Goal: Information Seeking & Learning: Check status

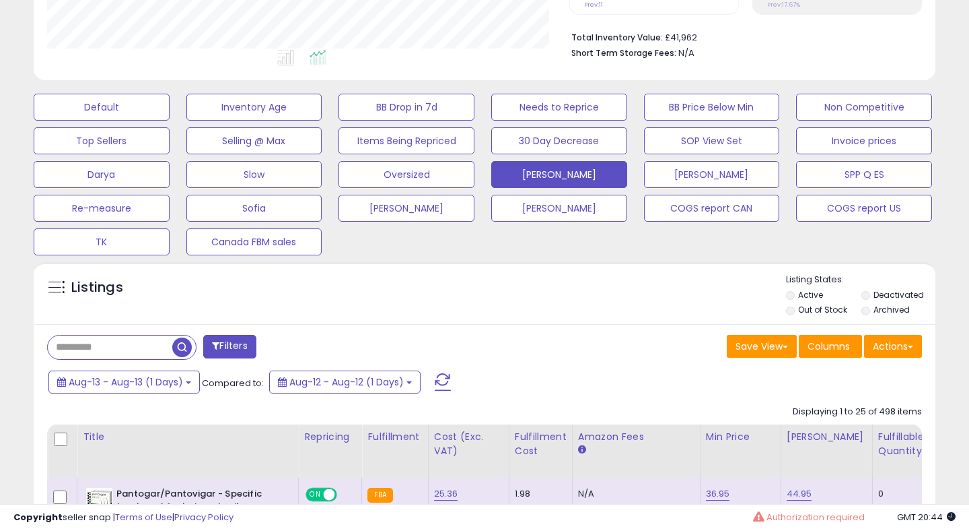
scroll to position [379, 0]
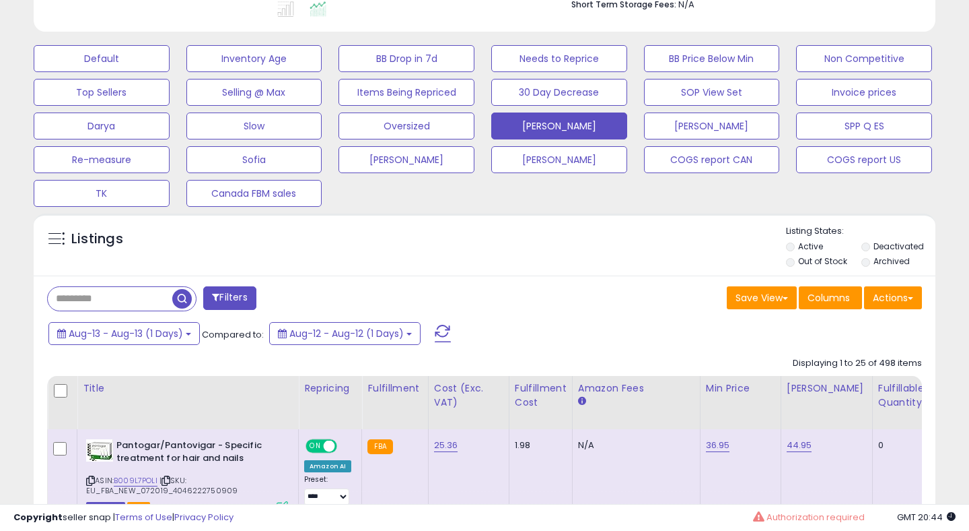
click at [450, 335] on span at bounding box center [443, 334] width 16 height 18
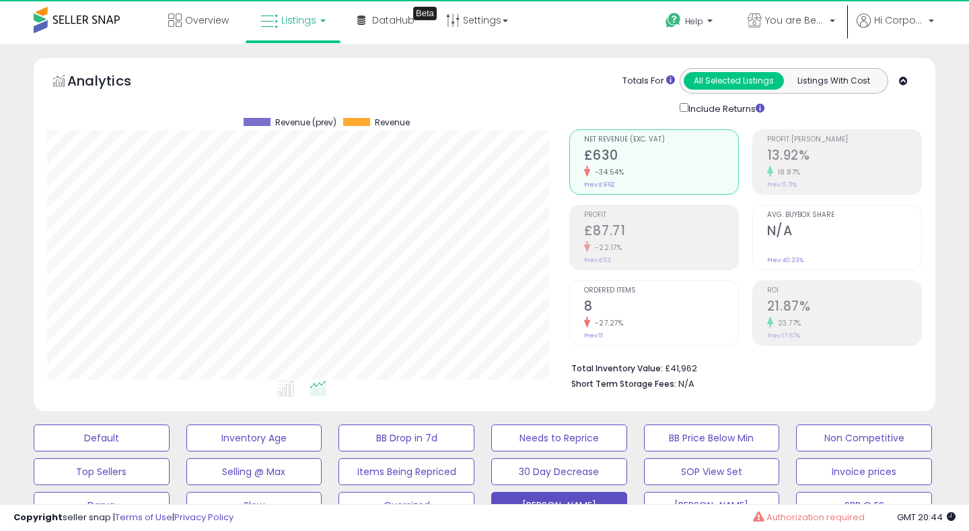
scroll to position [276, 522]
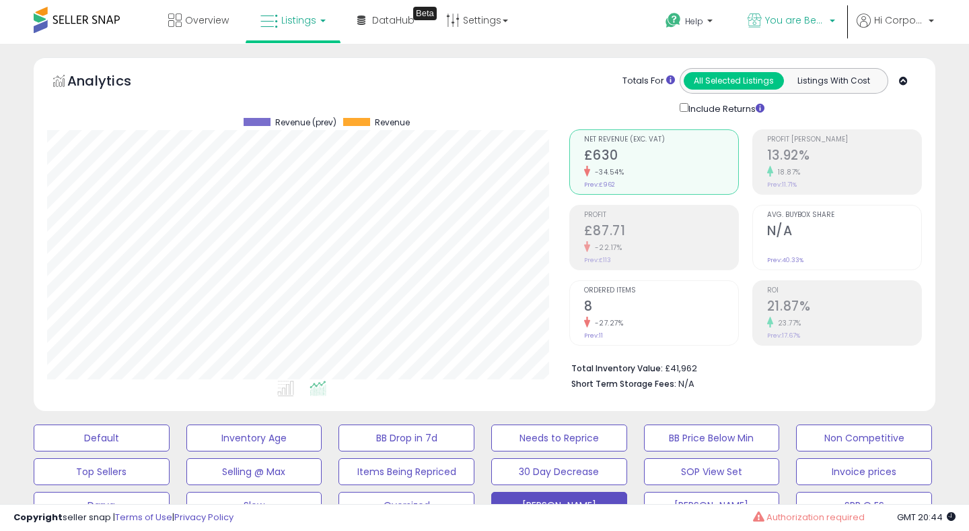
click at [776, 18] on span "You are Beautiful ([GEOGRAPHIC_DATA])" at bounding box center [795, 19] width 61 height 13
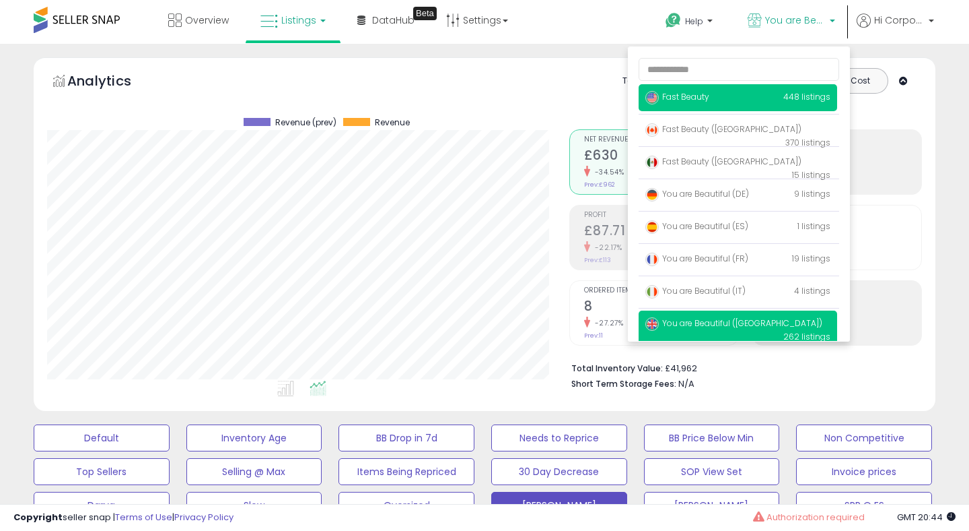
click at [671, 98] on span "Fast Beauty" at bounding box center [678, 96] width 64 height 11
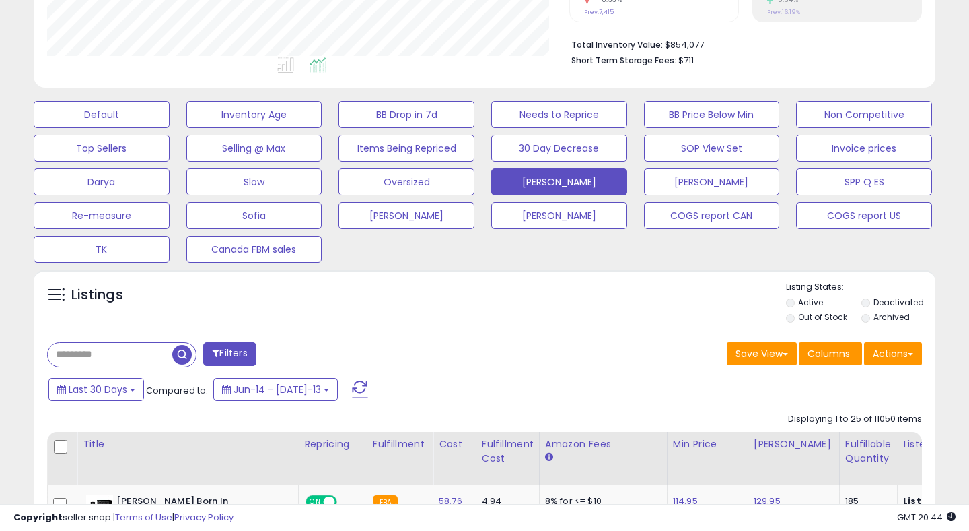
scroll to position [481, 0]
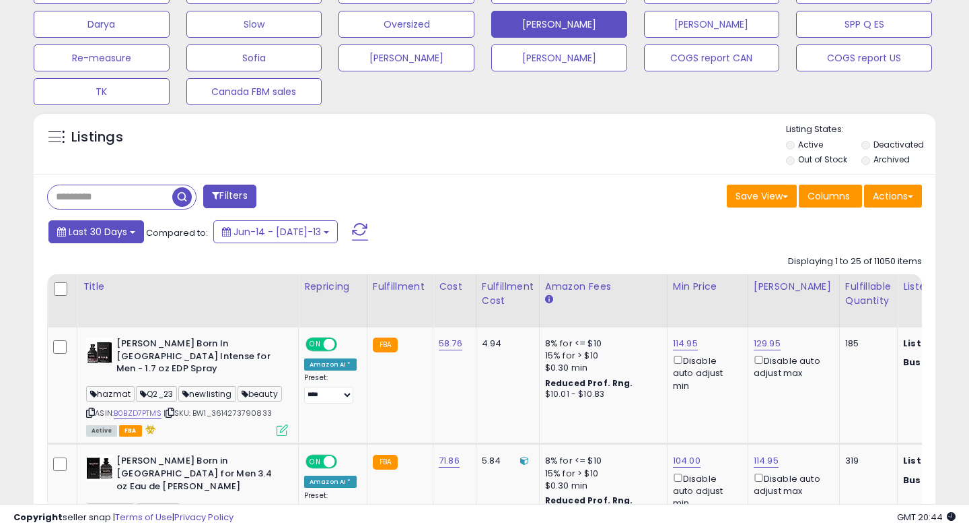
click at [123, 228] on span "Last 30 Days" at bounding box center [98, 231] width 59 height 13
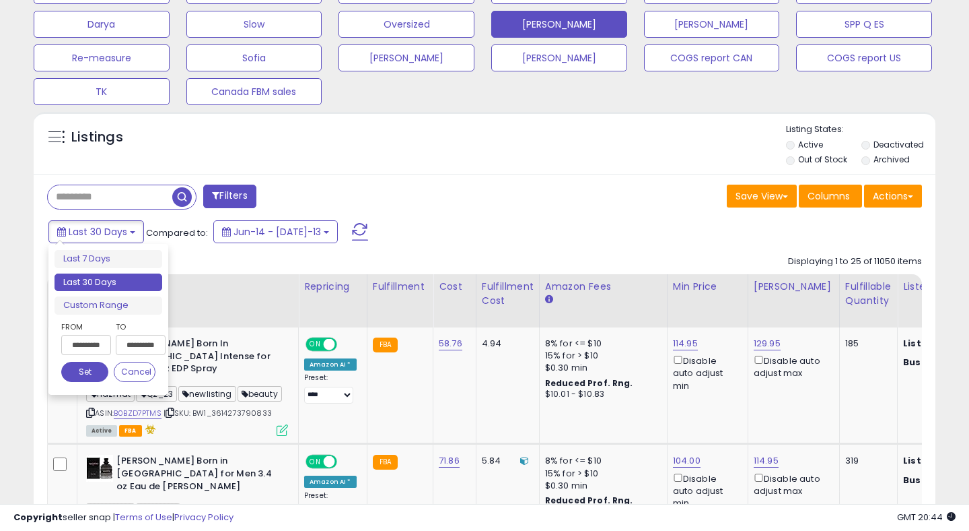
click at [90, 346] on input "**********" at bounding box center [86, 345] width 50 height 20
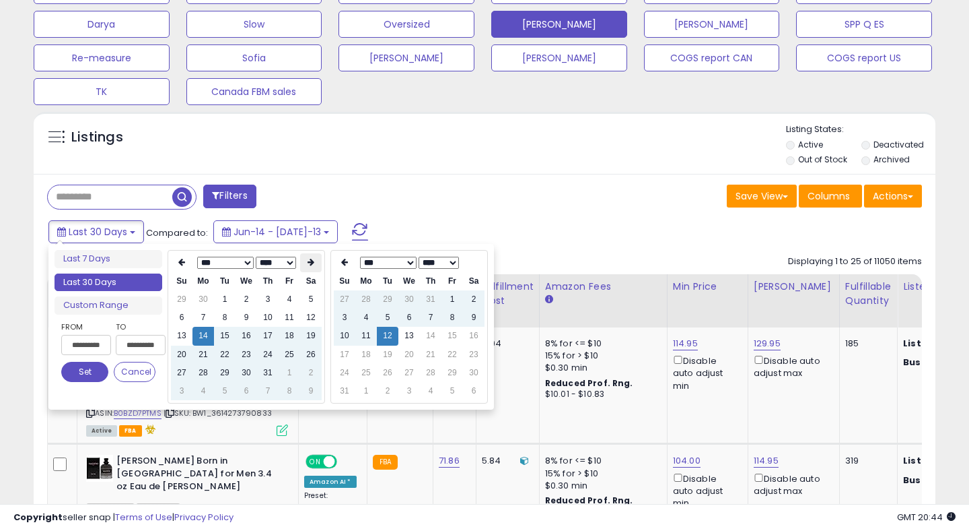
click at [312, 271] on th at bounding box center [311, 262] width 22 height 19
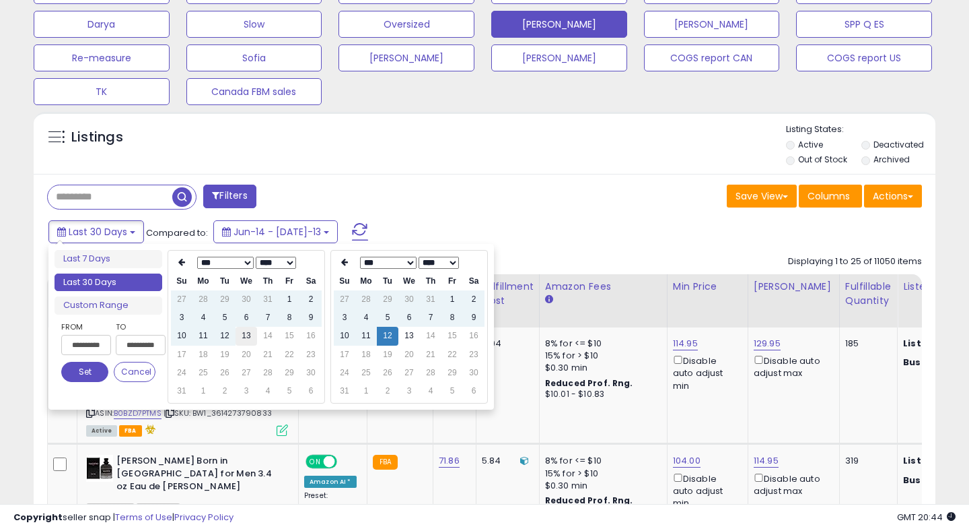
type input "**********"
click at [241, 337] on td "13" at bounding box center [247, 336] width 22 height 18
type input "**********"
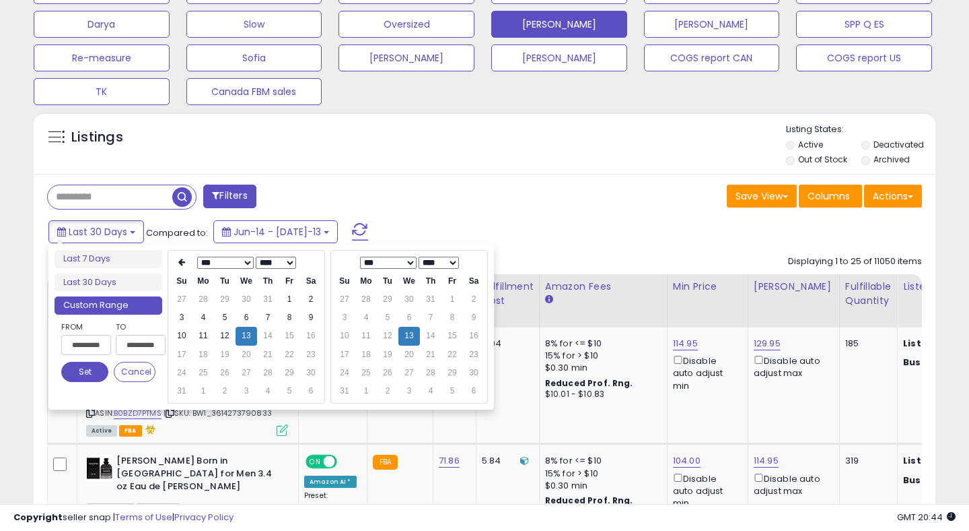
type input "**********"
click at [85, 374] on button "Set" at bounding box center [84, 372] width 47 height 20
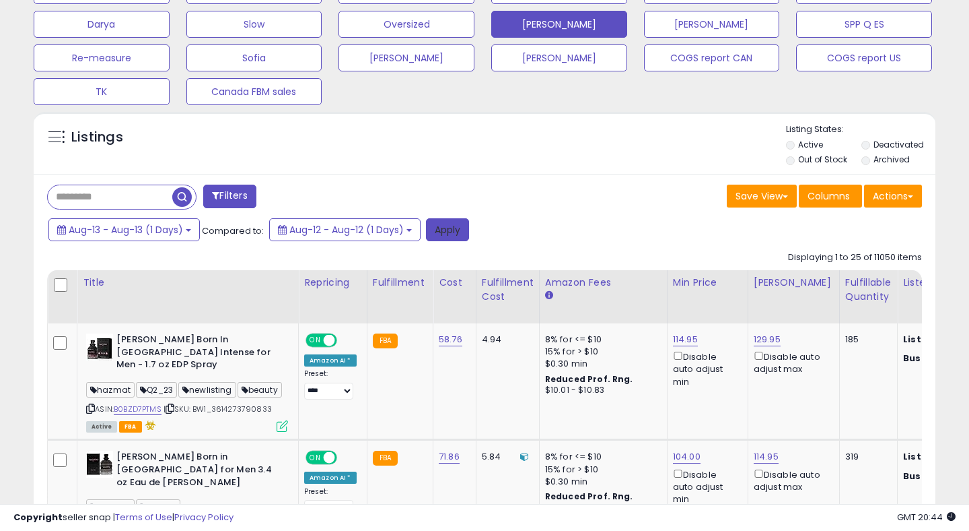
click at [452, 230] on button "Apply" at bounding box center [447, 229] width 43 height 23
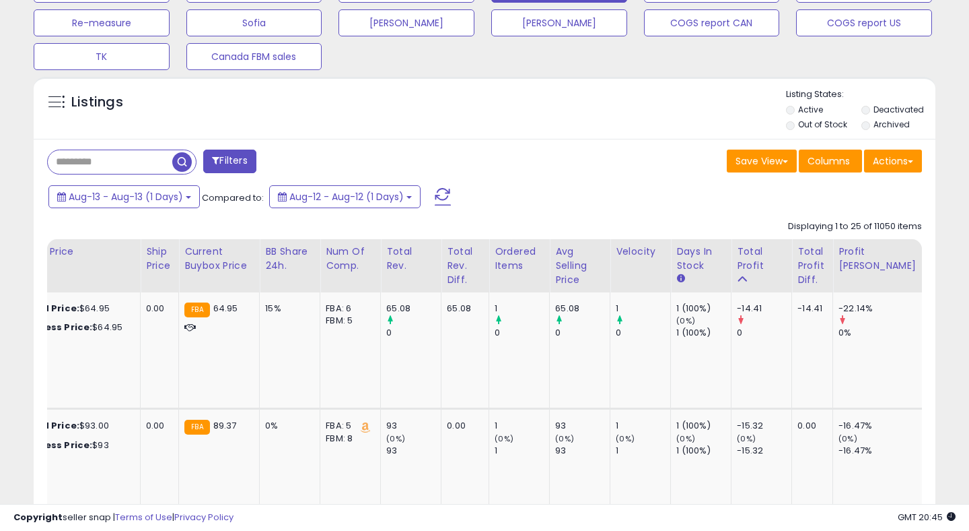
scroll to position [0, 1294]
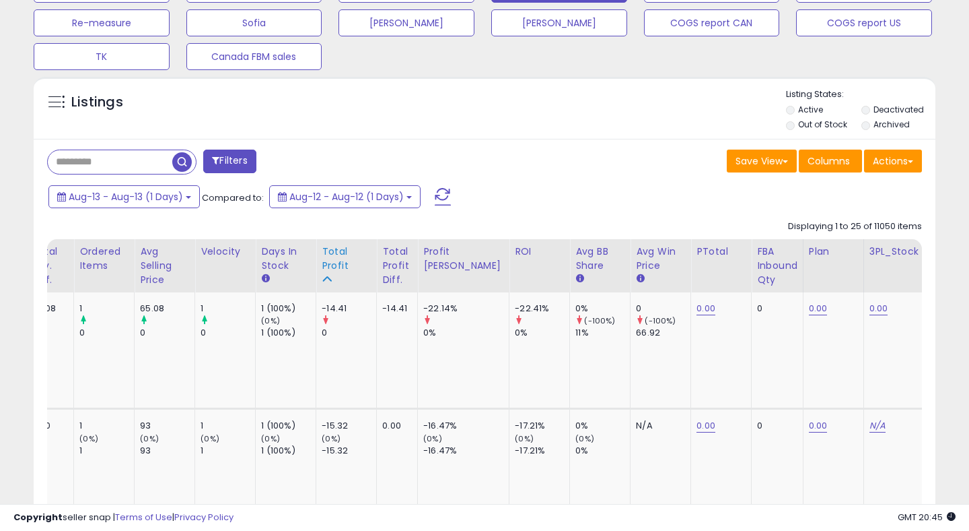
click at [323, 252] on div "Total Profit" at bounding box center [346, 258] width 49 height 28
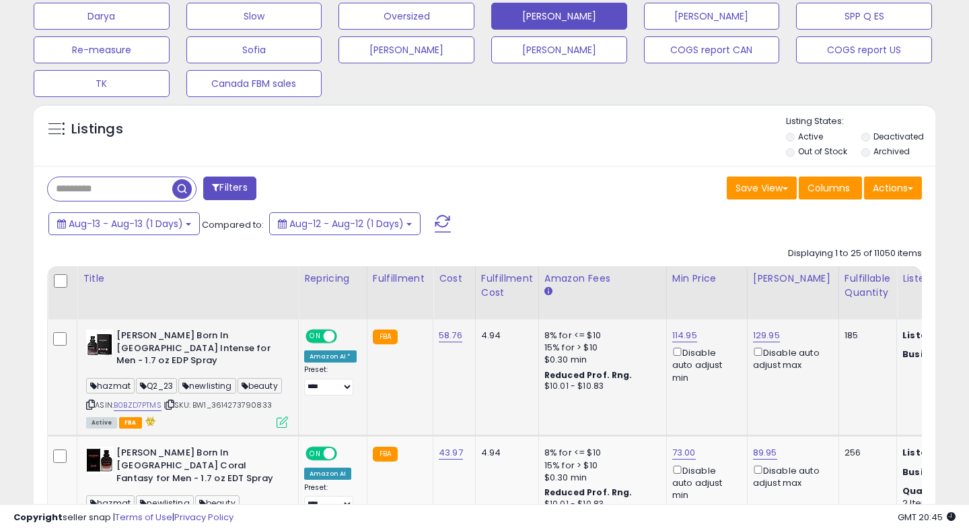
scroll to position [492, 0]
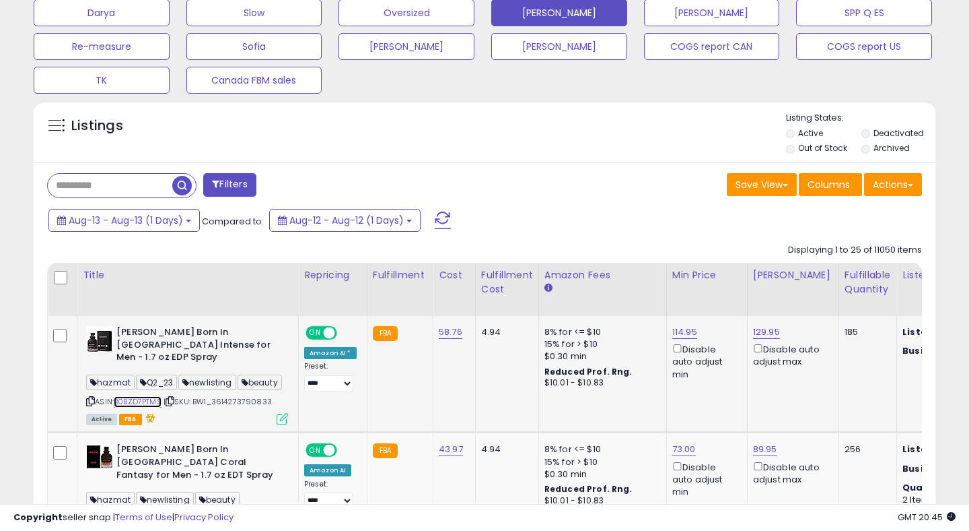
click at [155, 396] on link "B0BZD7PTMS" at bounding box center [138, 401] width 48 height 11
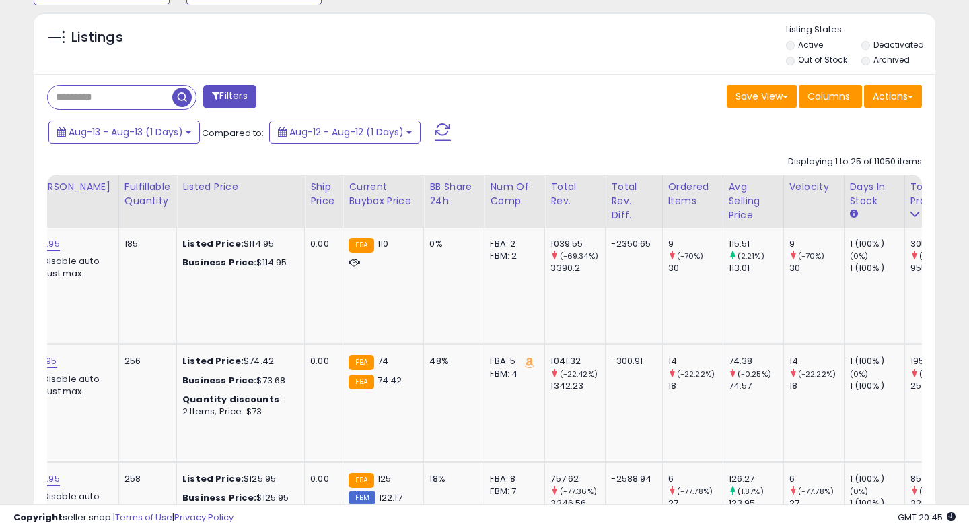
scroll to position [0, 0]
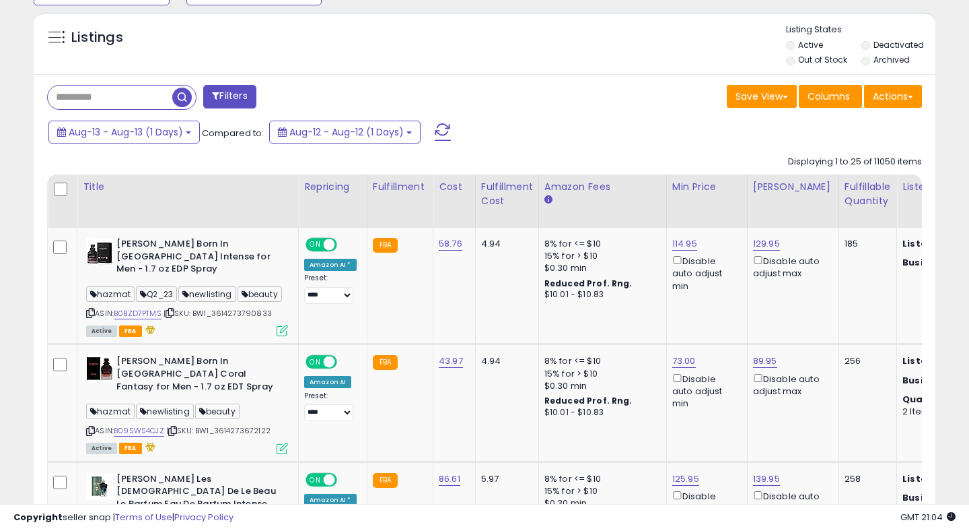
click at [442, 129] on span at bounding box center [443, 132] width 16 height 18
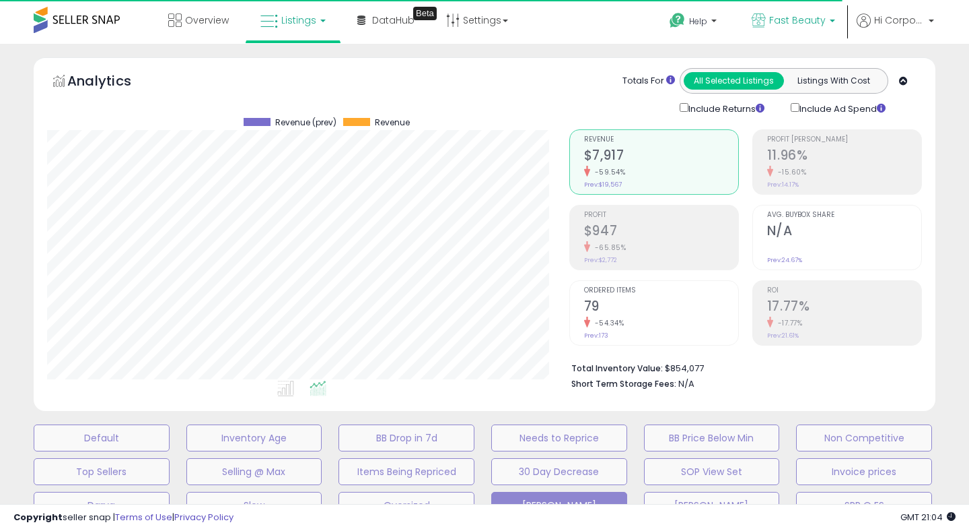
click at [787, 22] on span "Fast Beauty" at bounding box center [798, 19] width 57 height 13
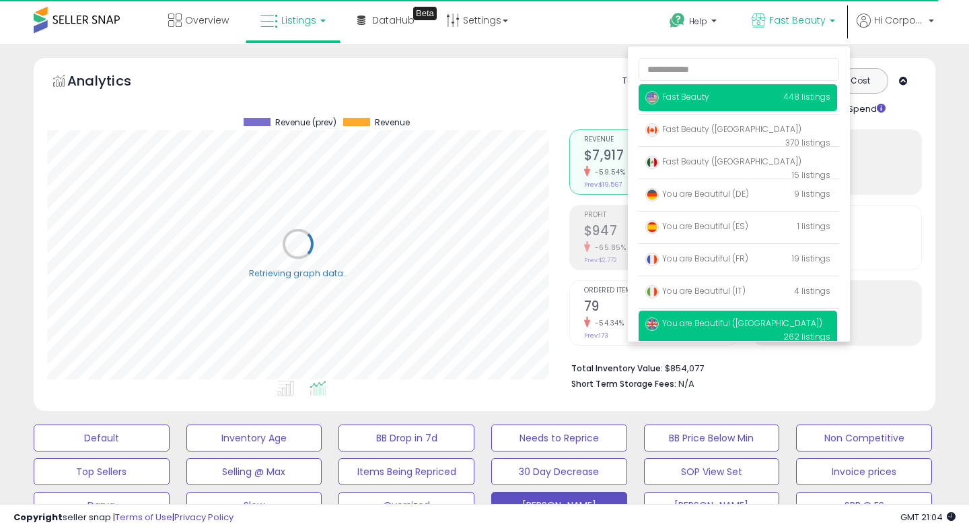
click at [702, 328] on span "You are Beautiful ([GEOGRAPHIC_DATA])" at bounding box center [734, 322] width 177 height 11
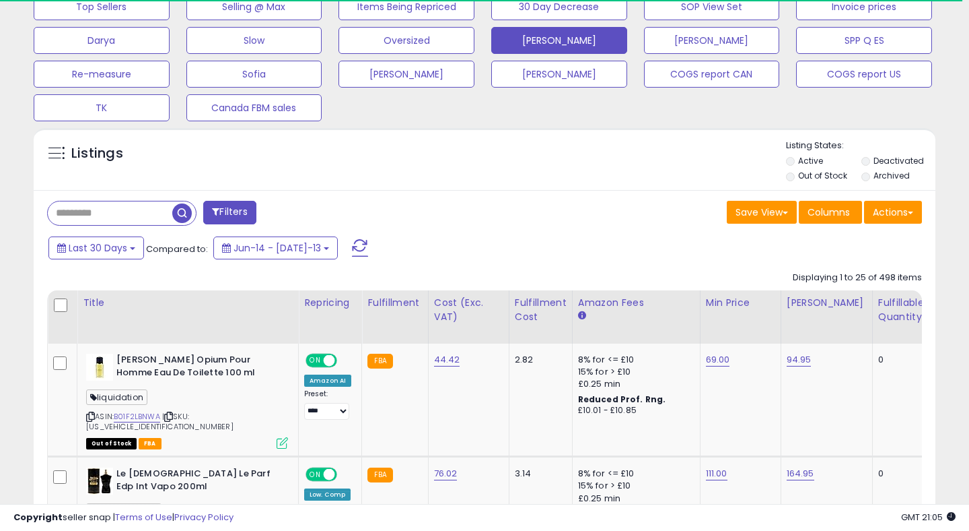
scroll to position [511, 0]
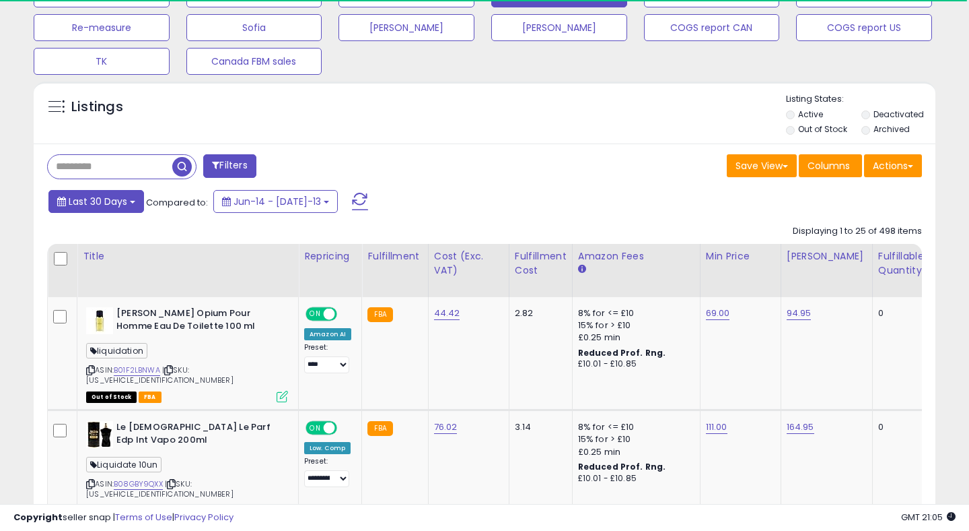
click at [98, 212] on button "Last 30 Days" at bounding box center [96, 201] width 96 height 23
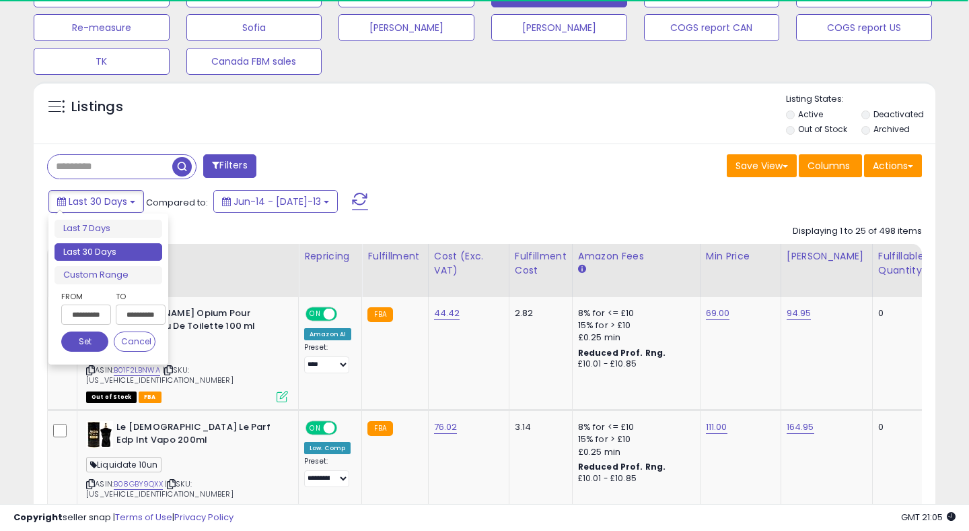
click at [80, 313] on input "**********" at bounding box center [86, 314] width 50 height 20
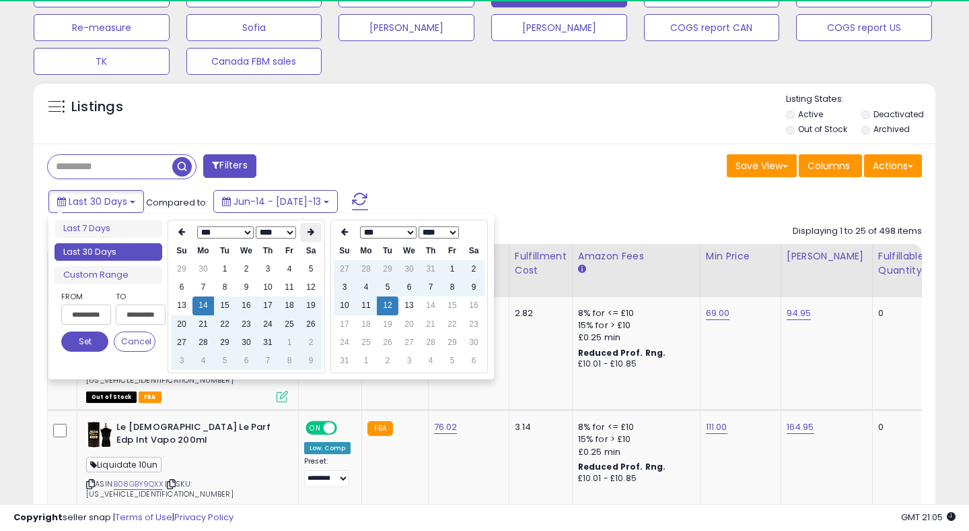
scroll to position [276, 522]
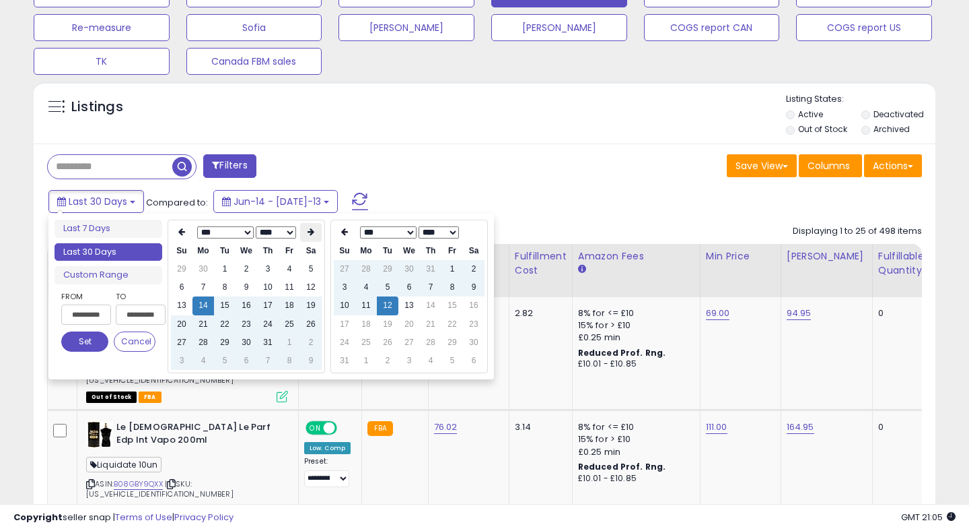
click at [309, 237] on th at bounding box center [311, 232] width 22 height 19
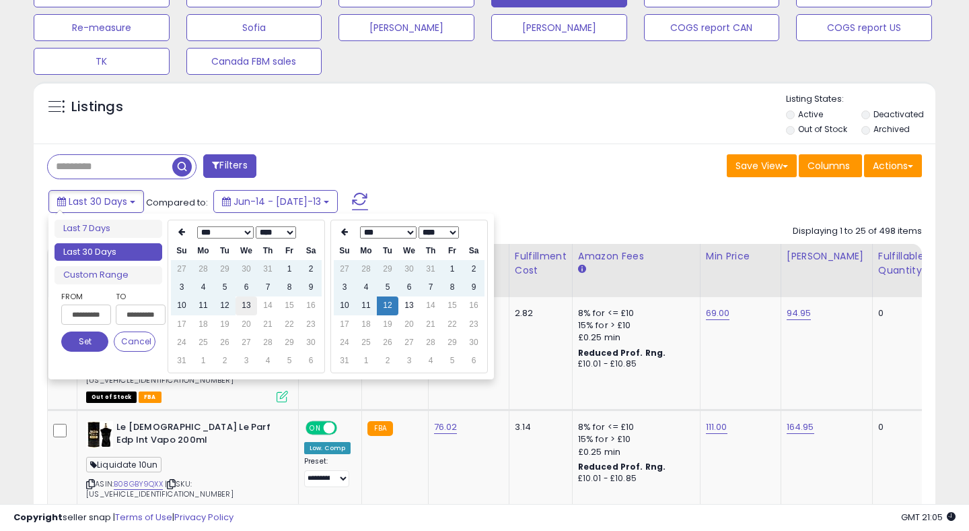
type input "**********"
click at [252, 309] on td "13" at bounding box center [247, 305] width 22 height 18
type input "**********"
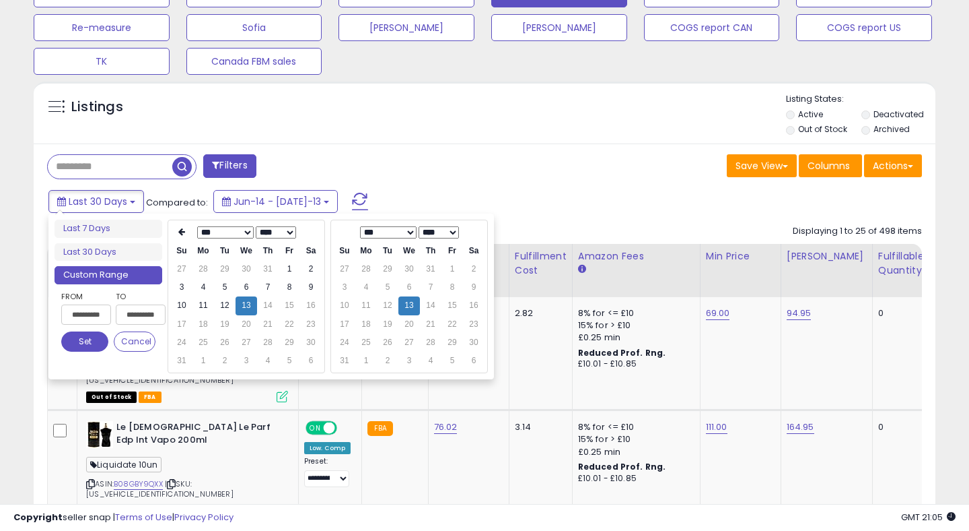
click at [84, 347] on button "Set" at bounding box center [84, 341] width 47 height 20
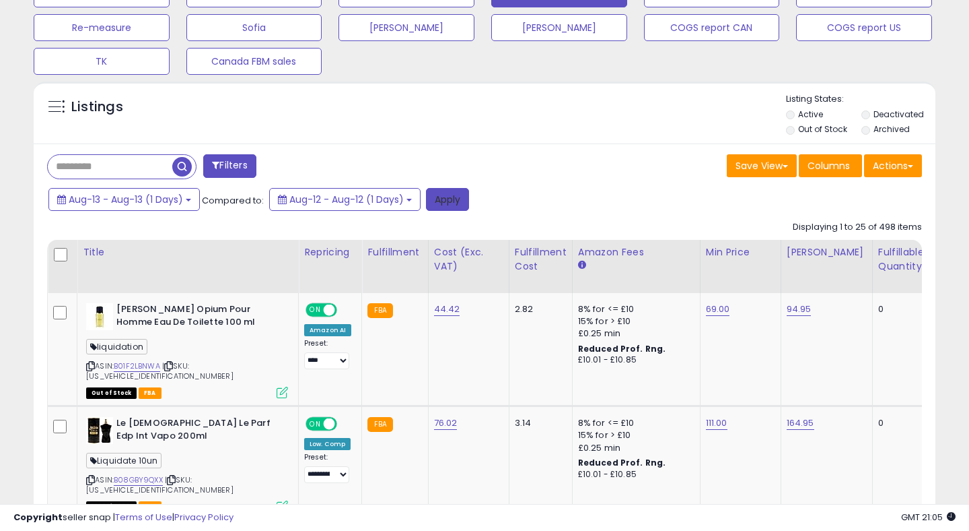
click at [454, 194] on button "Apply" at bounding box center [447, 199] width 43 height 23
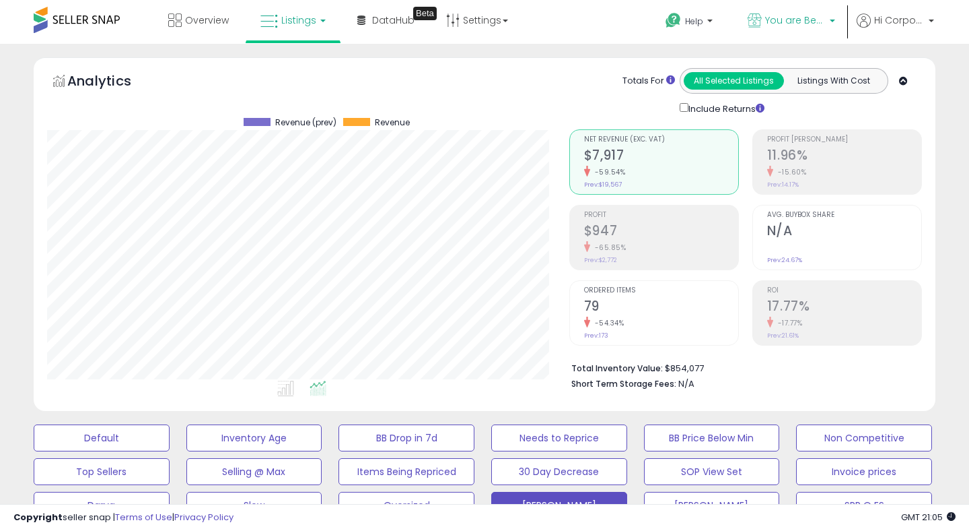
click at [779, 12] on link "You are Beautiful ([GEOGRAPHIC_DATA])" at bounding box center [792, 22] width 108 height 44
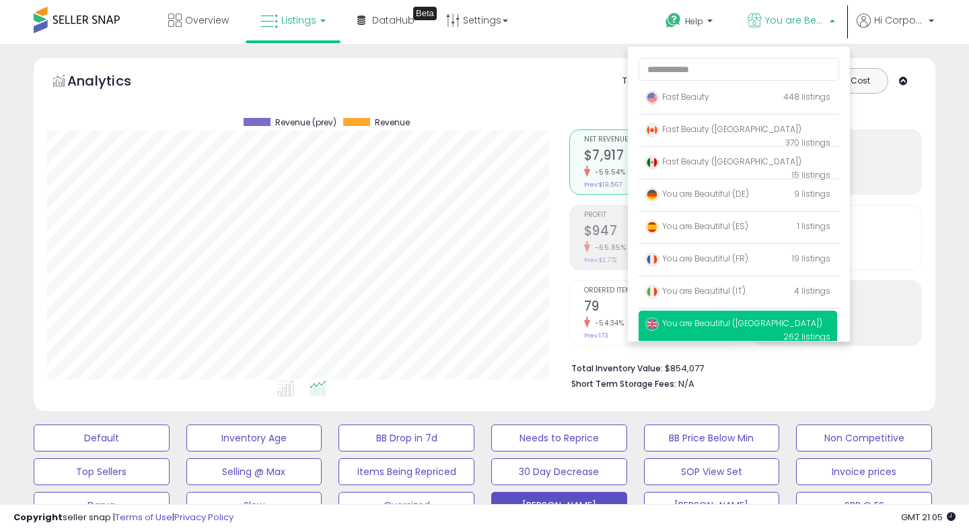
click at [676, 327] on span "You are Beautiful ([GEOGRAPHIC_DATA])" at bounding box center [734, 322] width 177 height 11
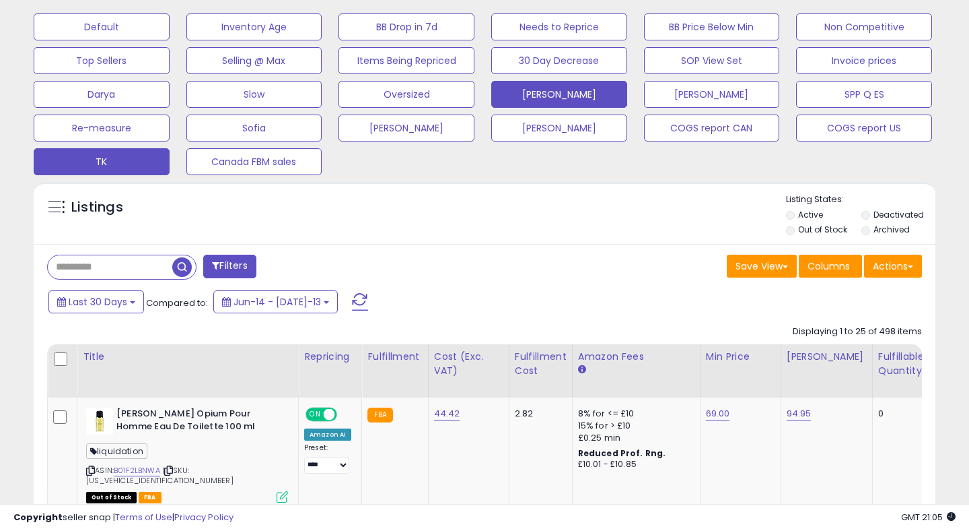
scroll to position [384, 0]
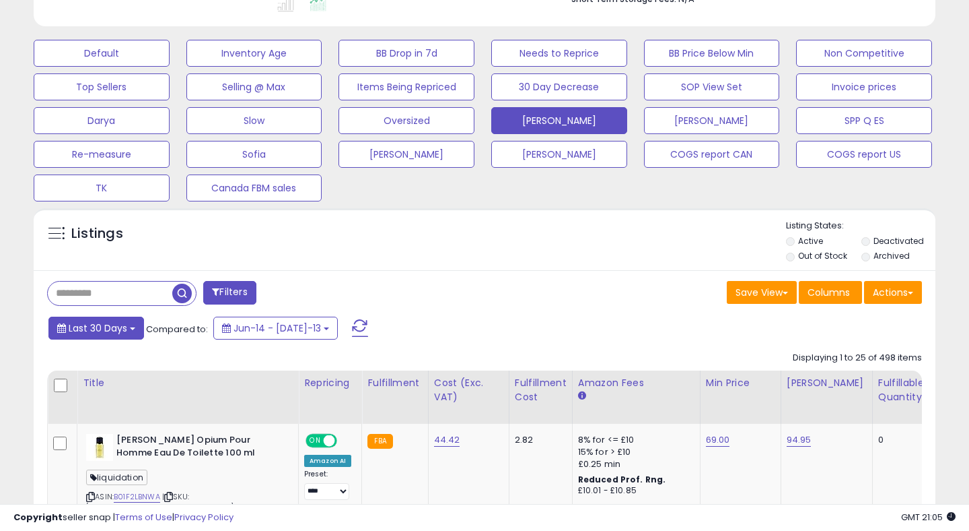
click at [104, 326] on span "Last 30 Days" at bounding box center [98, 327] width 59 height 13
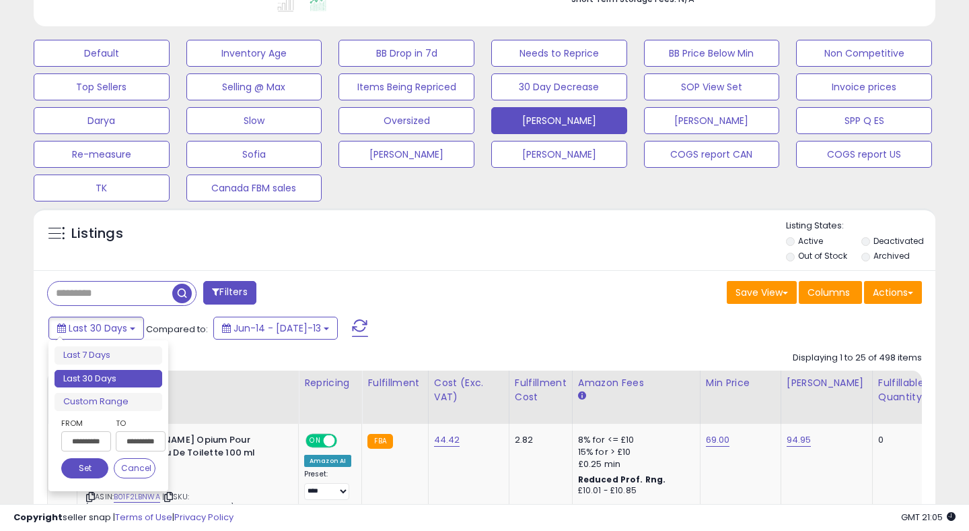
click at [100, 436] on input "**********" at bounding box center [86, 441] width 50 height 20
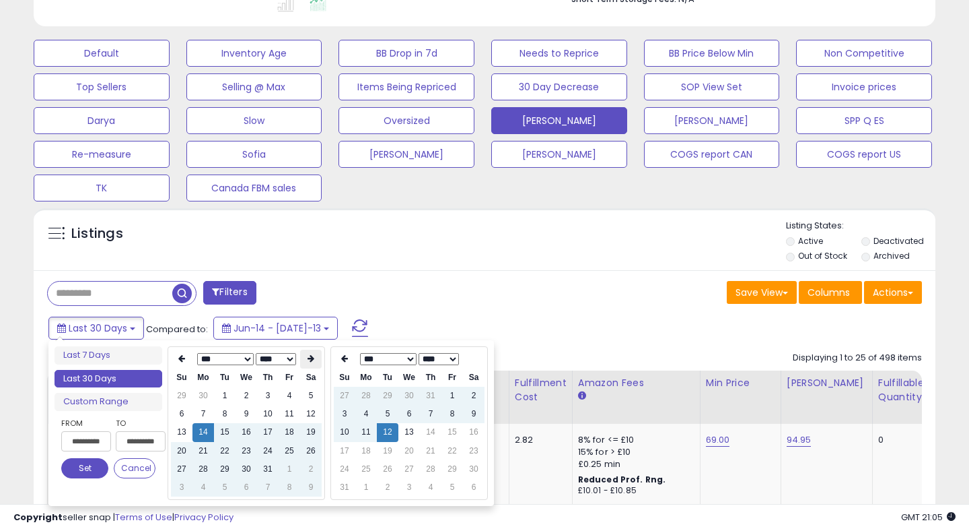
click at [304, 366] on th at bounding box center [311, 358] width 22 height 19
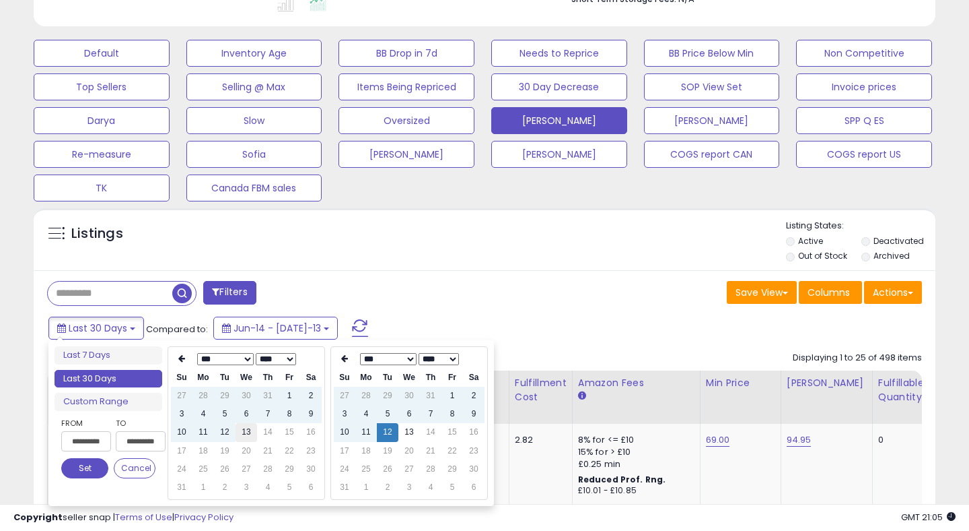
type input "**********"
click at [254, 435] on td "13" at bounding box center [247, 432] width 22 height 18
type input "**********"
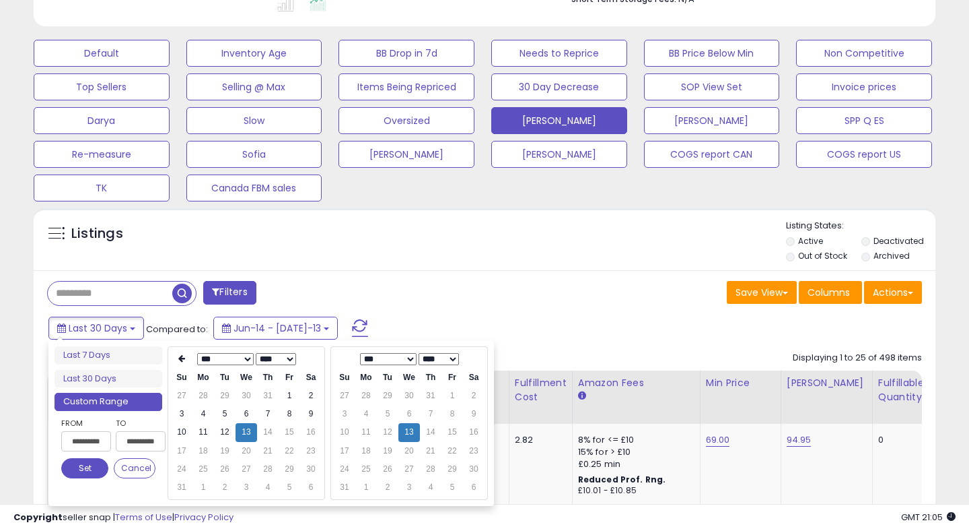
type input "**********"
click at [88, 473] on button "Set" at bounding box center [84, 468] width 47 height 20
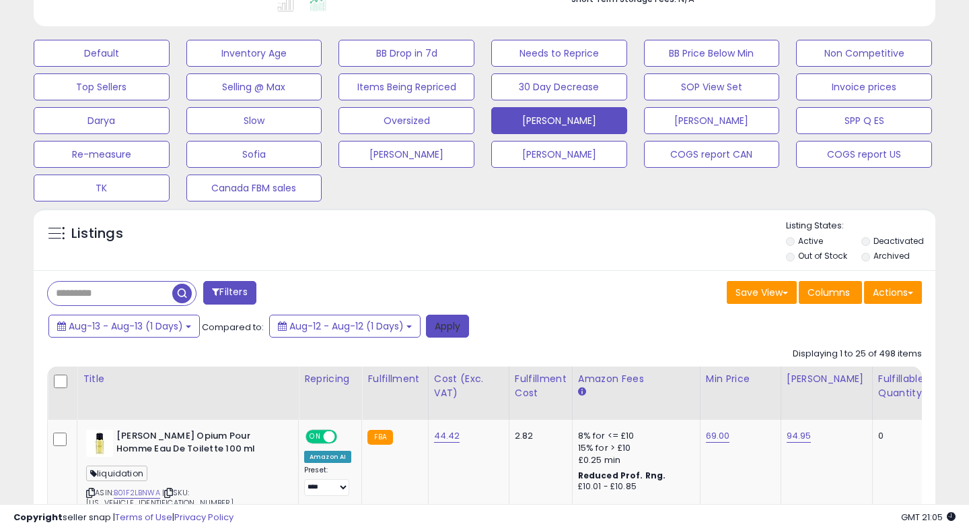
click at [459, 325] on button "Apply" at bounding box center [447, 325] width 43 height 23
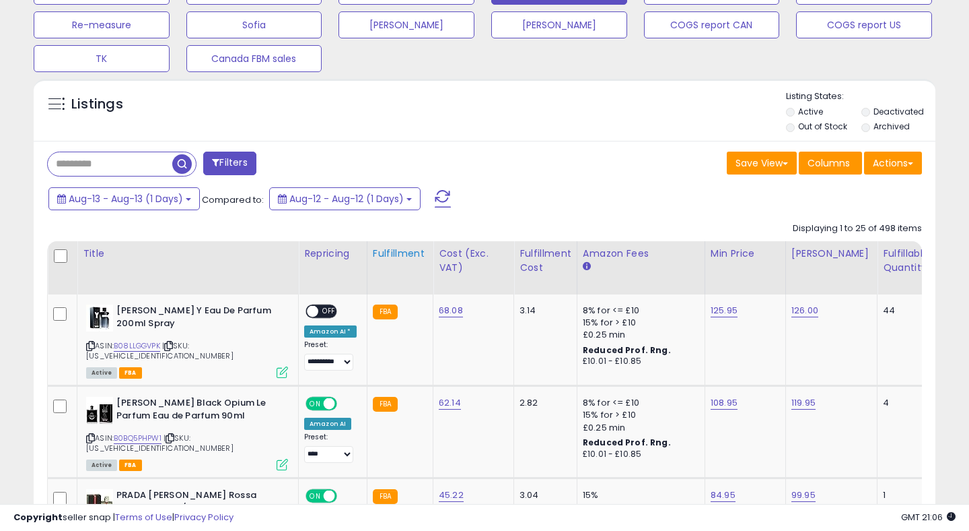
scroll to position [535, 0]
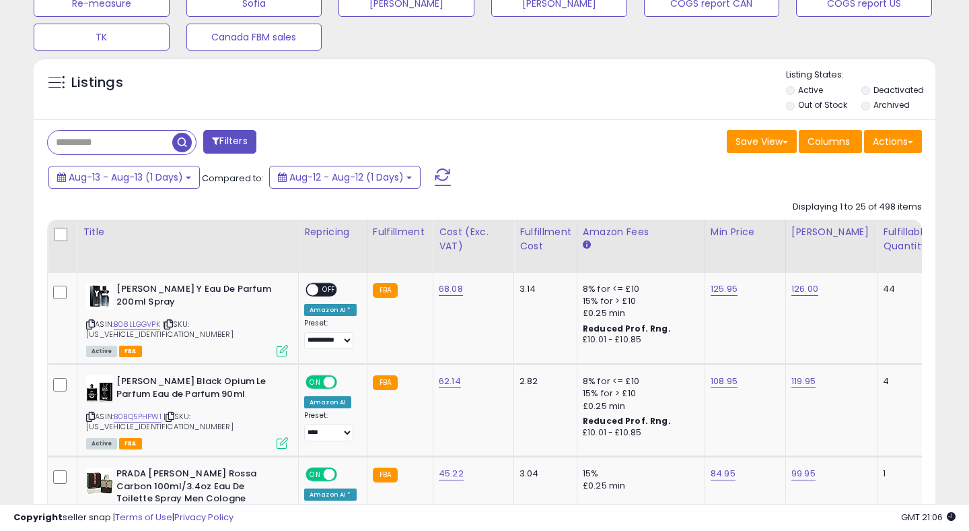
click at [440, 175] on span at bounding box center [443, 177] width 16 height 18
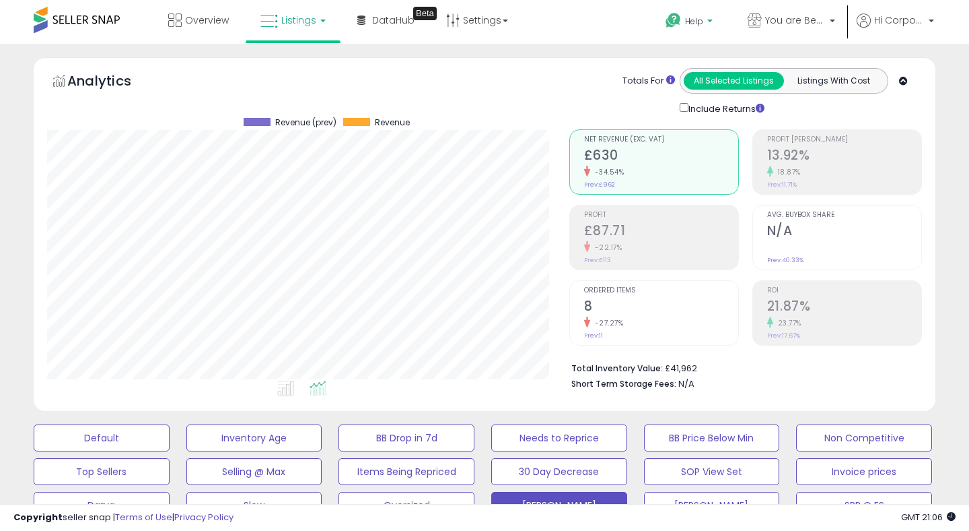
click at [684, 21] on p "Help" at bounding box center [690, 22] width 51 height 15
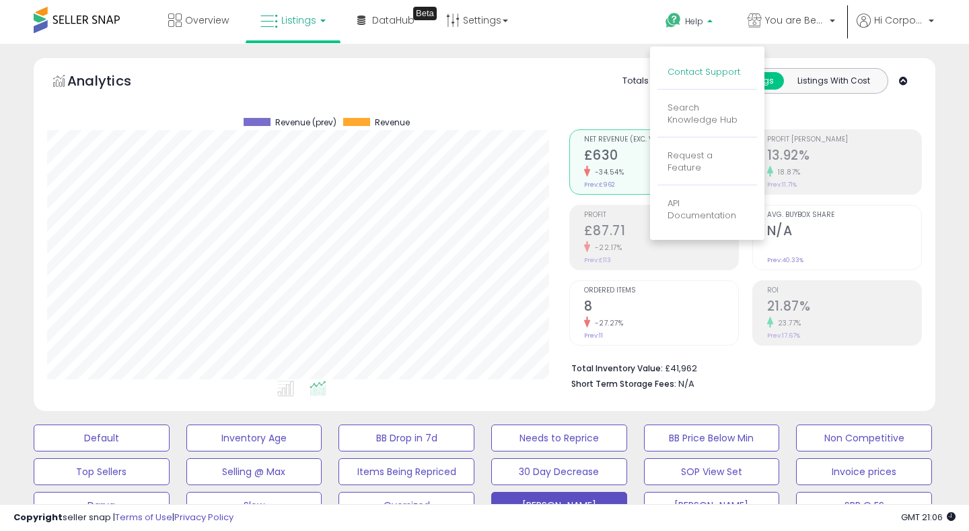
click at [682, 71] on link "Contact Support" at bounding box center [704, 71] width 73 height 13
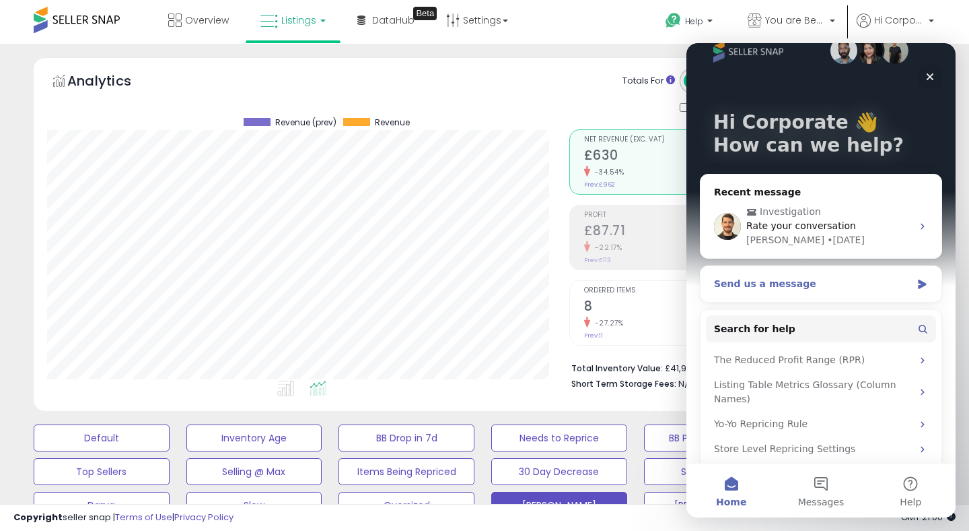
scroll to position [39, 0]
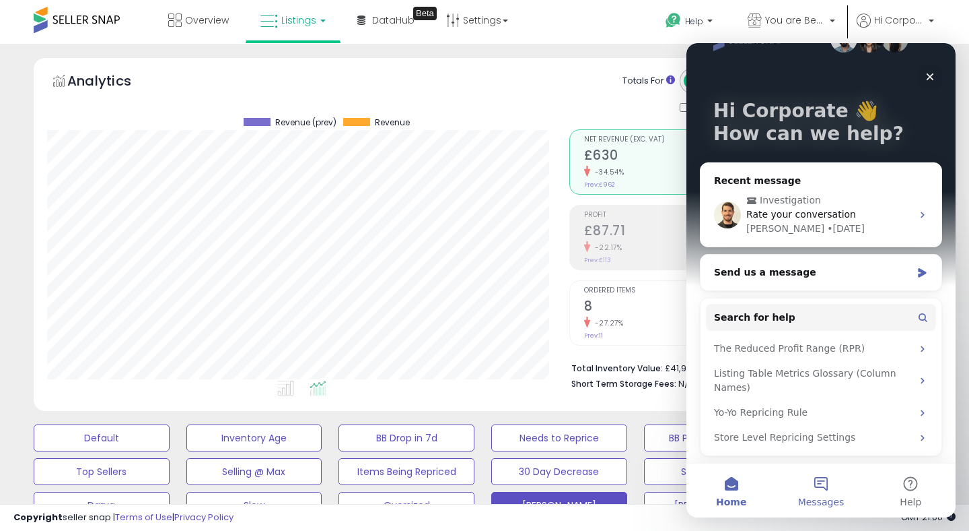
click at [824, 497] on span "Messages" at bounding box center [821, 501] width 46 height 9
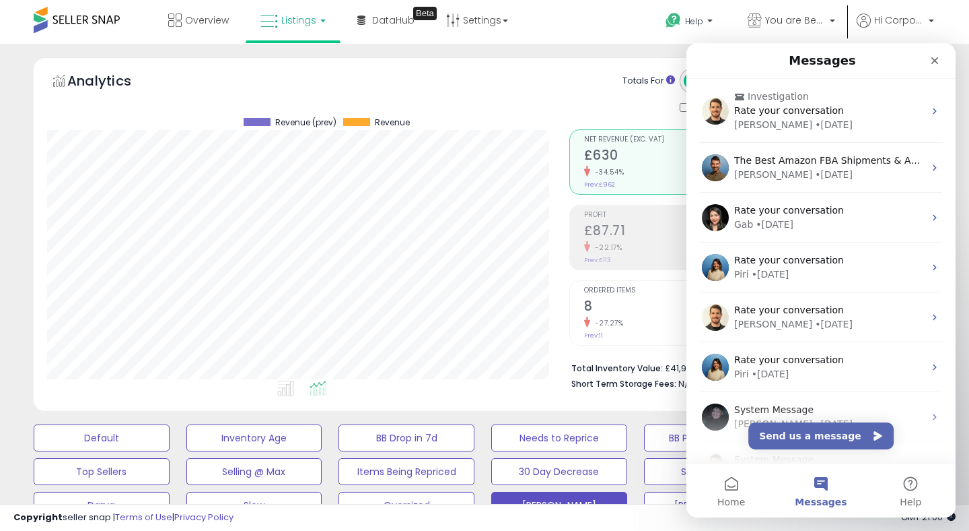
click at [576, 63] on div "Analytics Totals For All Selected Listings Listings With Cost Include Returns" at bounding box center [485, 233] width 902 height 353
click at [424, 86] on div "Analytics Totals For All Selected Listings Listings With Cost Include Returns" at bounding box center [484, 92] width 875 height 48
click at [726, 495] on button "Home" at bounding box center [732, 490] width 90 height 54
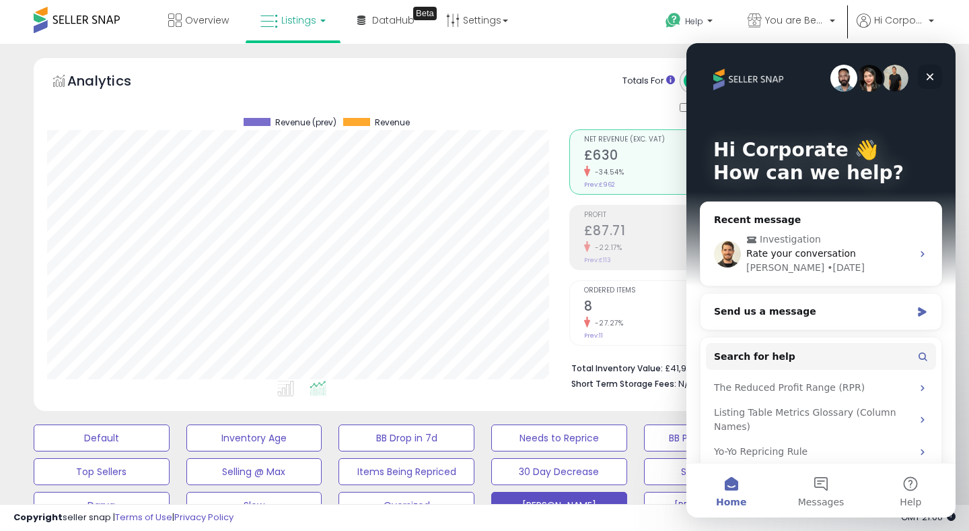
click at [928, 75] on icon "Close" at bounding box center [930, 76] width 11 height 11
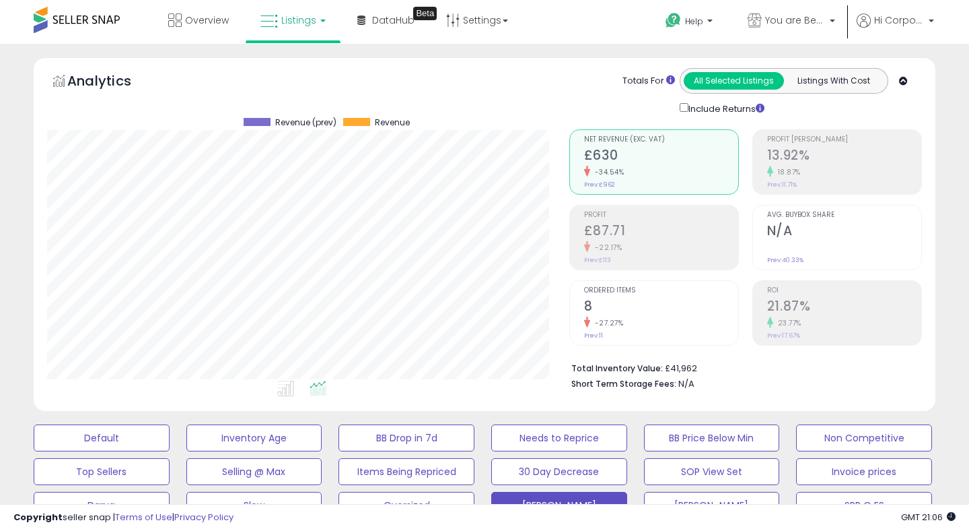
scroll to position [0, 0]
